Goal: Information Seeking & Learning: Learn about a topic

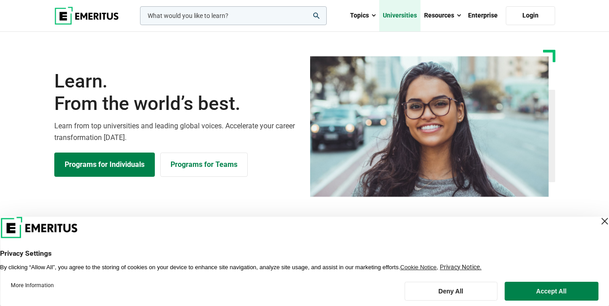
click at [391, 15] on link "Universities" at bounding box center [399, 15] width 41 height 31
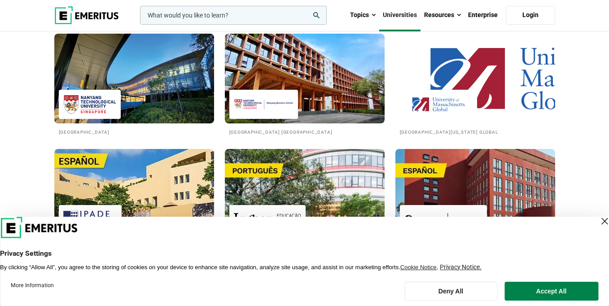
scroll to position [1331, 0]
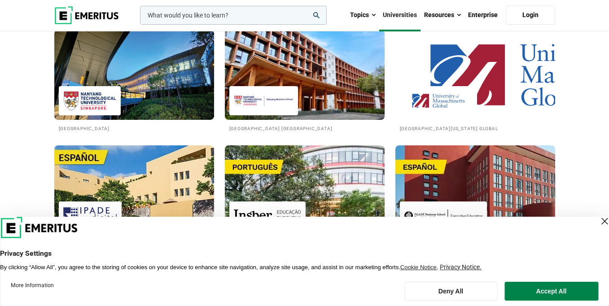
click at [286, 115] on div at bounding box center [263, 100] width 69 height 29
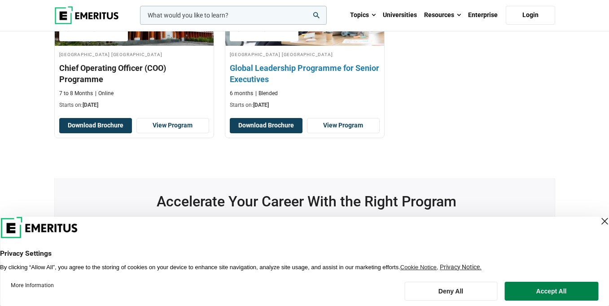
scroll to position [351, 0]
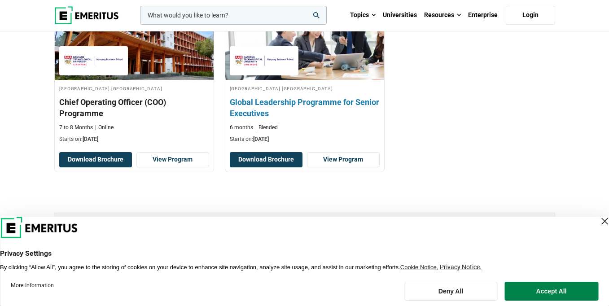
click at [285, 119] on h3 "Global Leadership Programme for Senior Executives" at bounding box center [305, 108] width 150 height 22
